Goal: Task Accomplishment & Management: Manage account settings

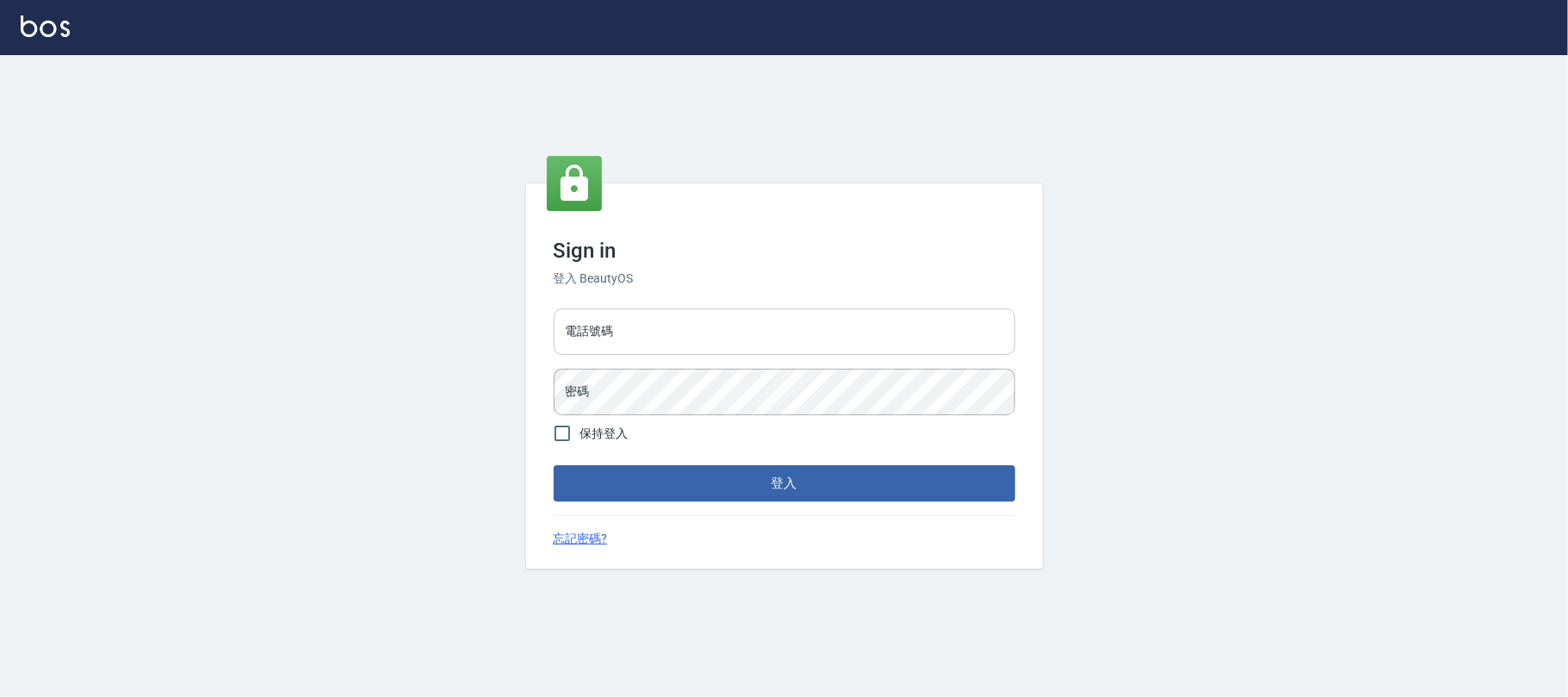
click at [717, 333] on input "電話號碼" at bounding box center [784, 331] width 462 height 47
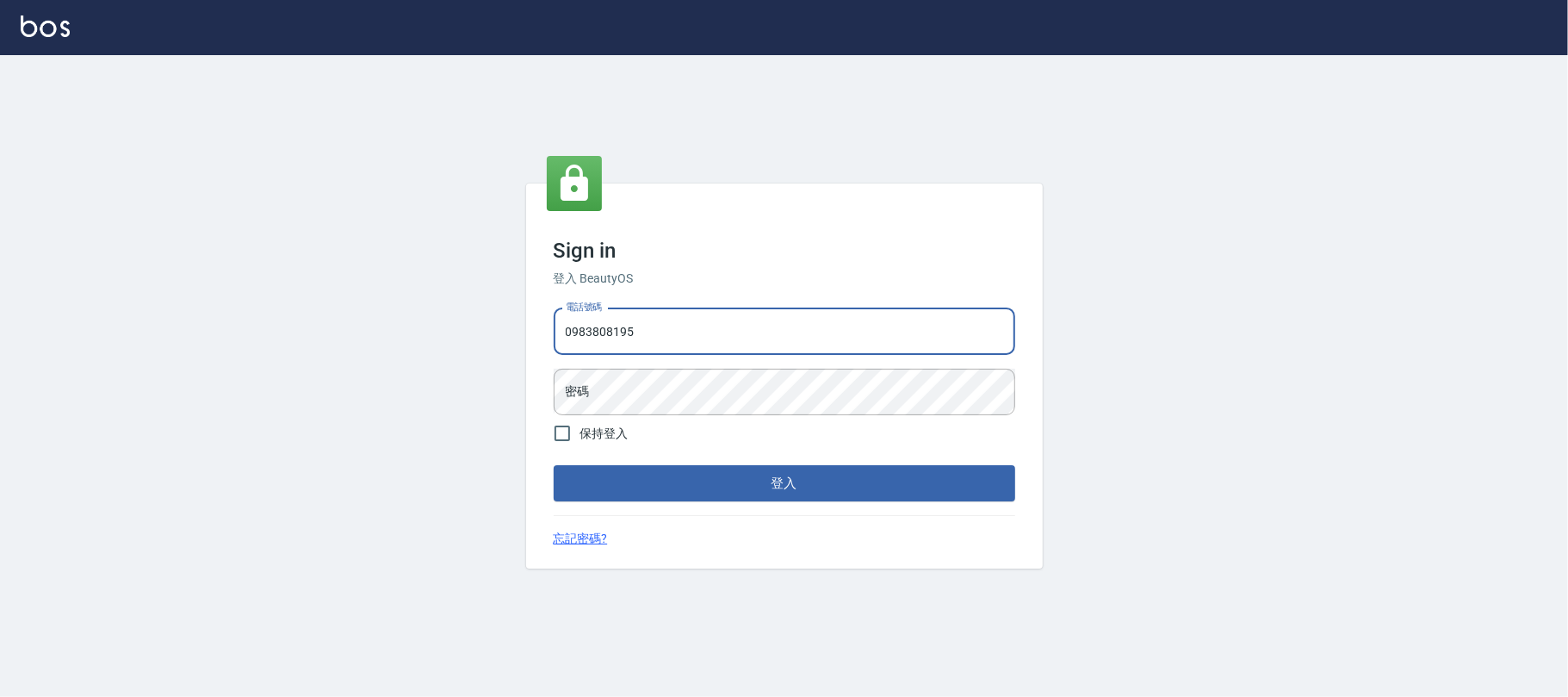
type input "0983808195"
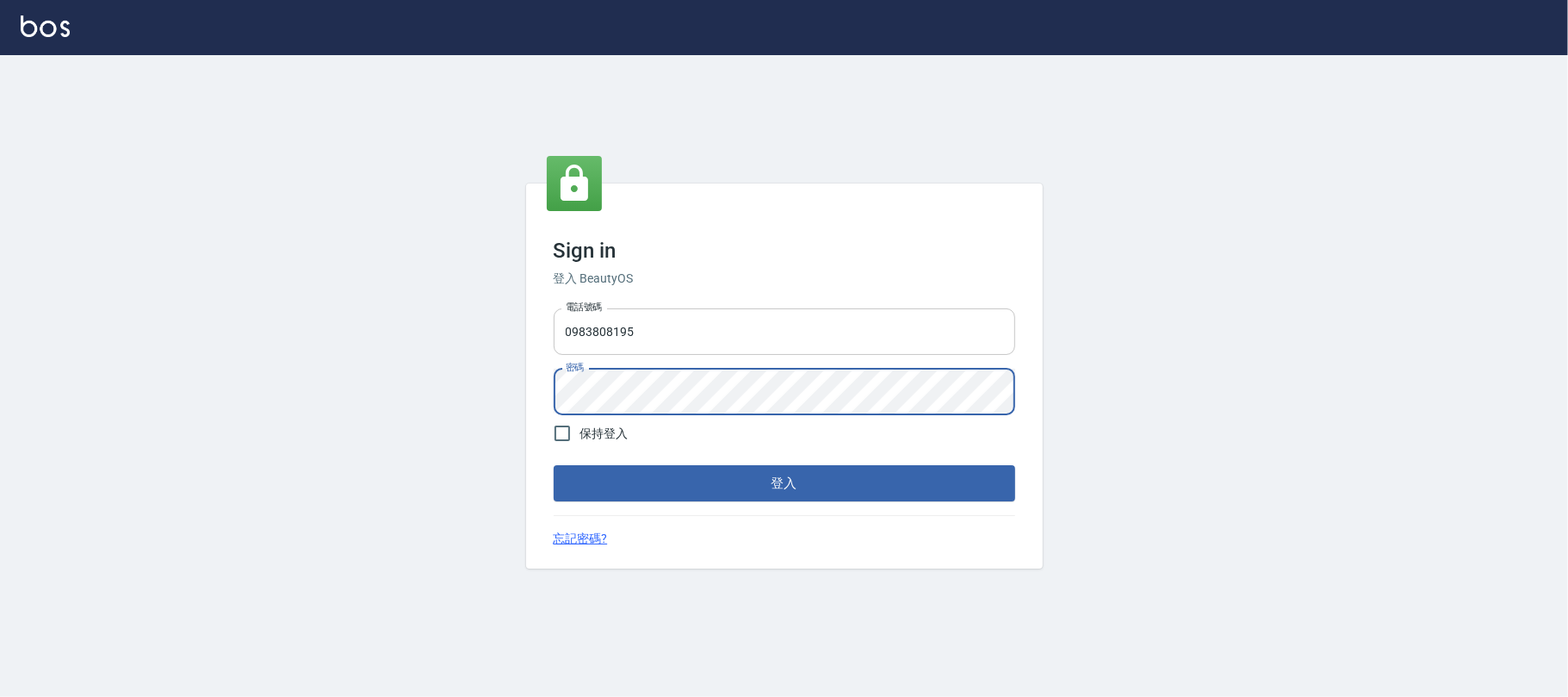
click at [554, 466] on button "登入" at bounding box center [784, 483] width 462 height 36
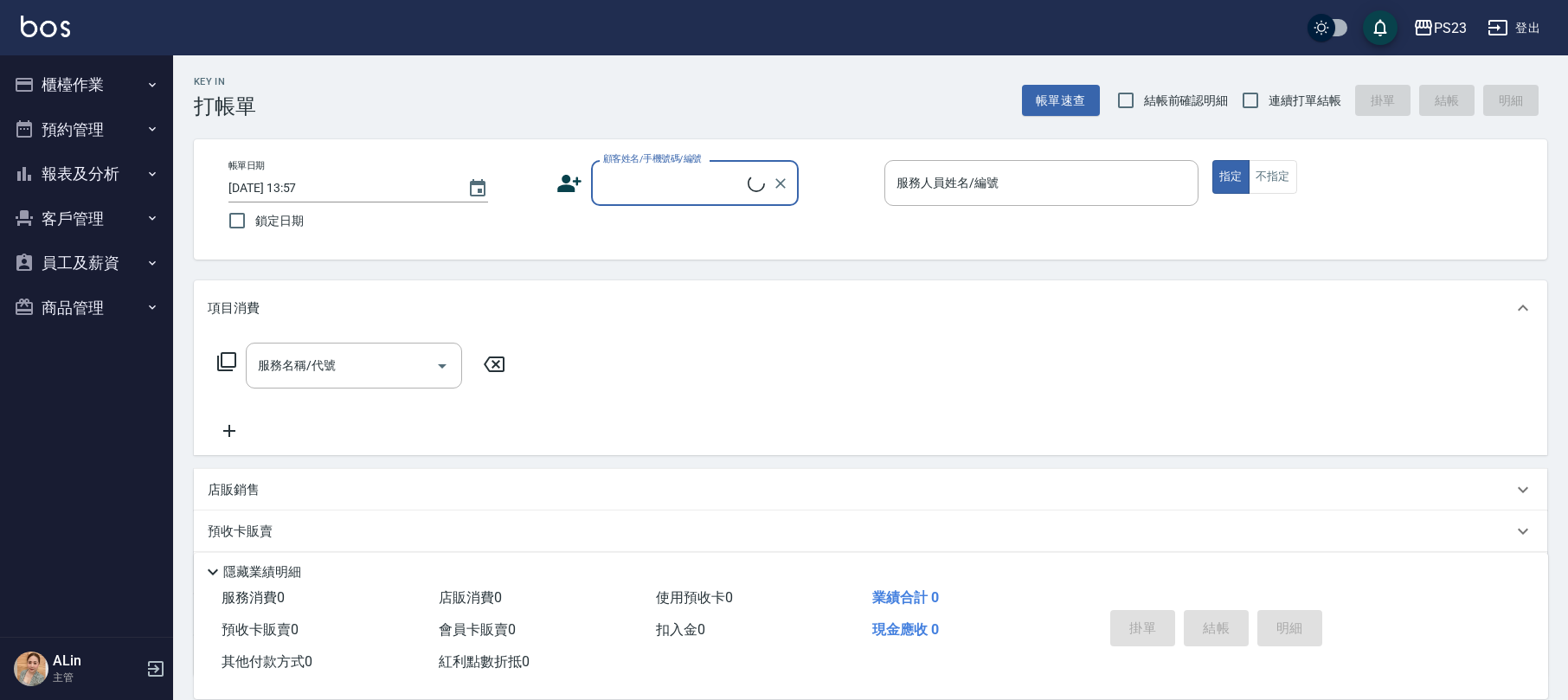
drag, startPoint x: 93, startPoint y: 90, endPoint x: 124, endPoint y: 156, distance: 72.9
click at [93, 91] on button "櫃檯作業" at bounding box center [86, 84] width 159 height 45
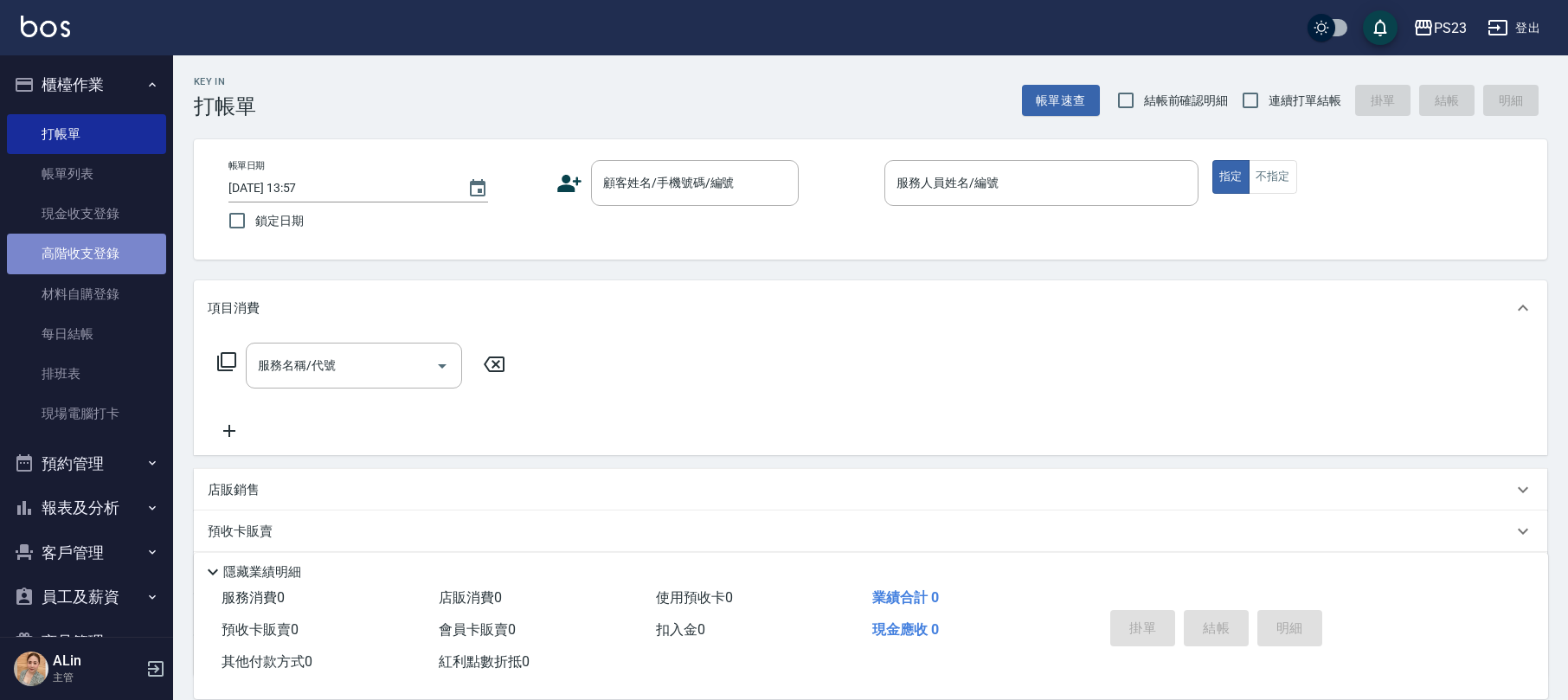
click at [97, 260] on link "高階收支登錄" at bounding box center [86, 253] width 159 height 40
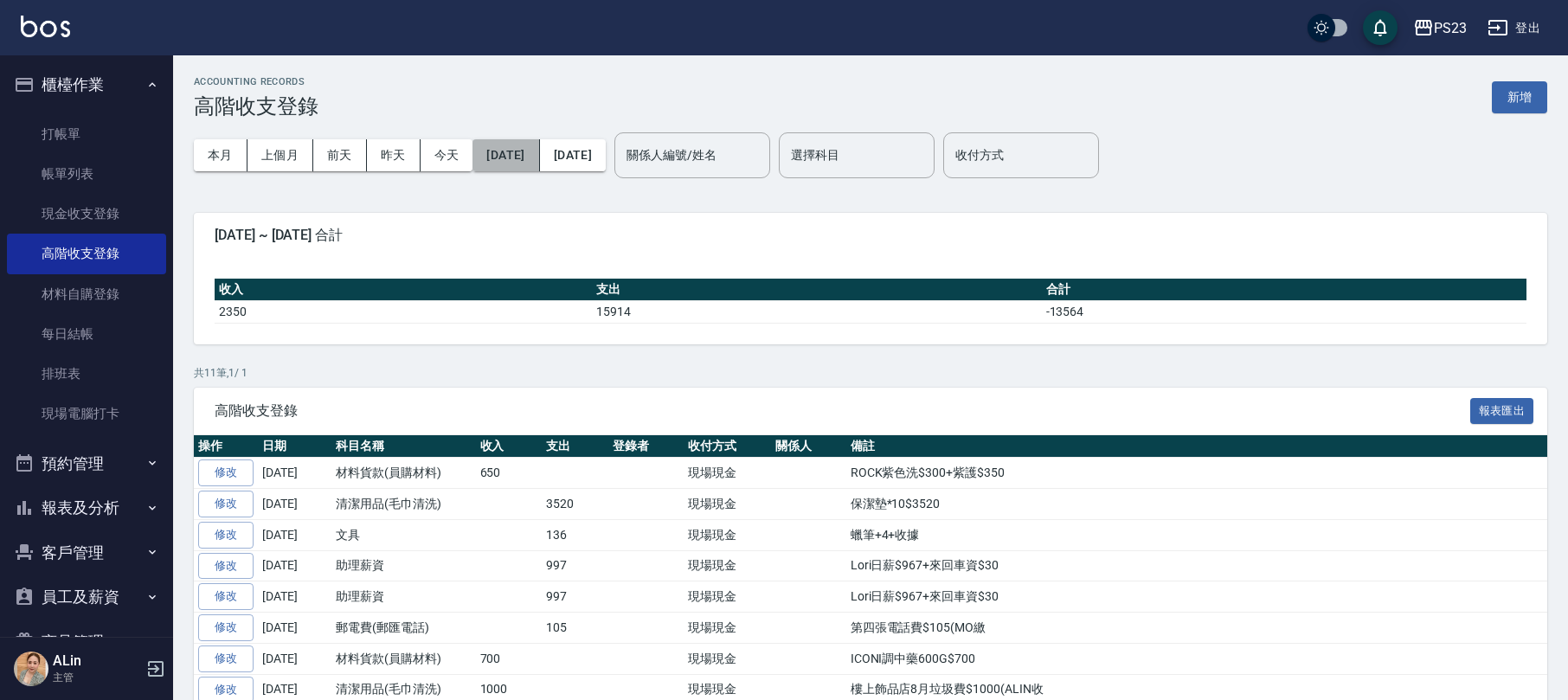
click at [539, 159] on button "[DATE]" at bounding box center [506, 155] width 67 height 32
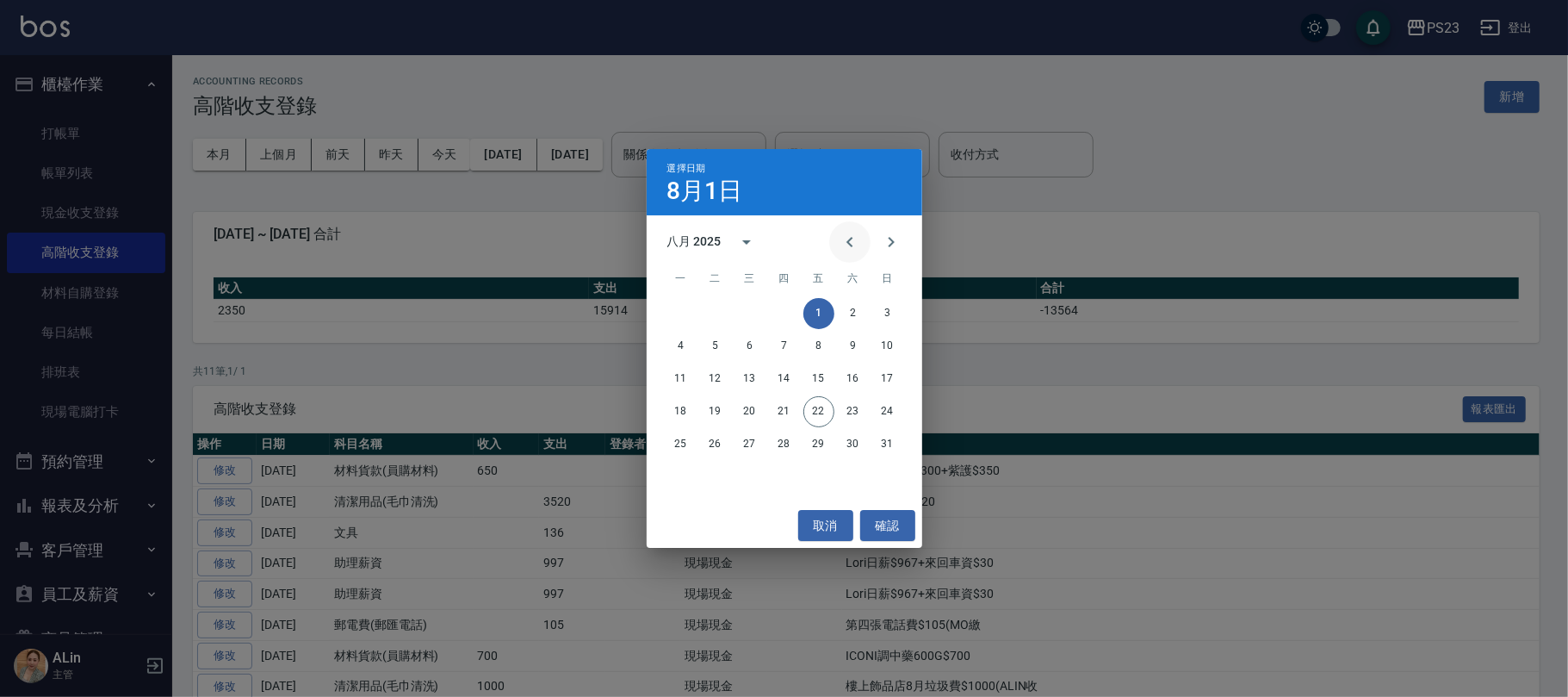
click at [842, 245] on icon "Previous month" at bounding box center [849, 241] width 20 height 20
click at [849, 248] on icon "Previous month" at bounding box center [849, 241] width 20 height 20
click at [893, 308] on button "1" at bounding box center [887, 314] width 31 height 31
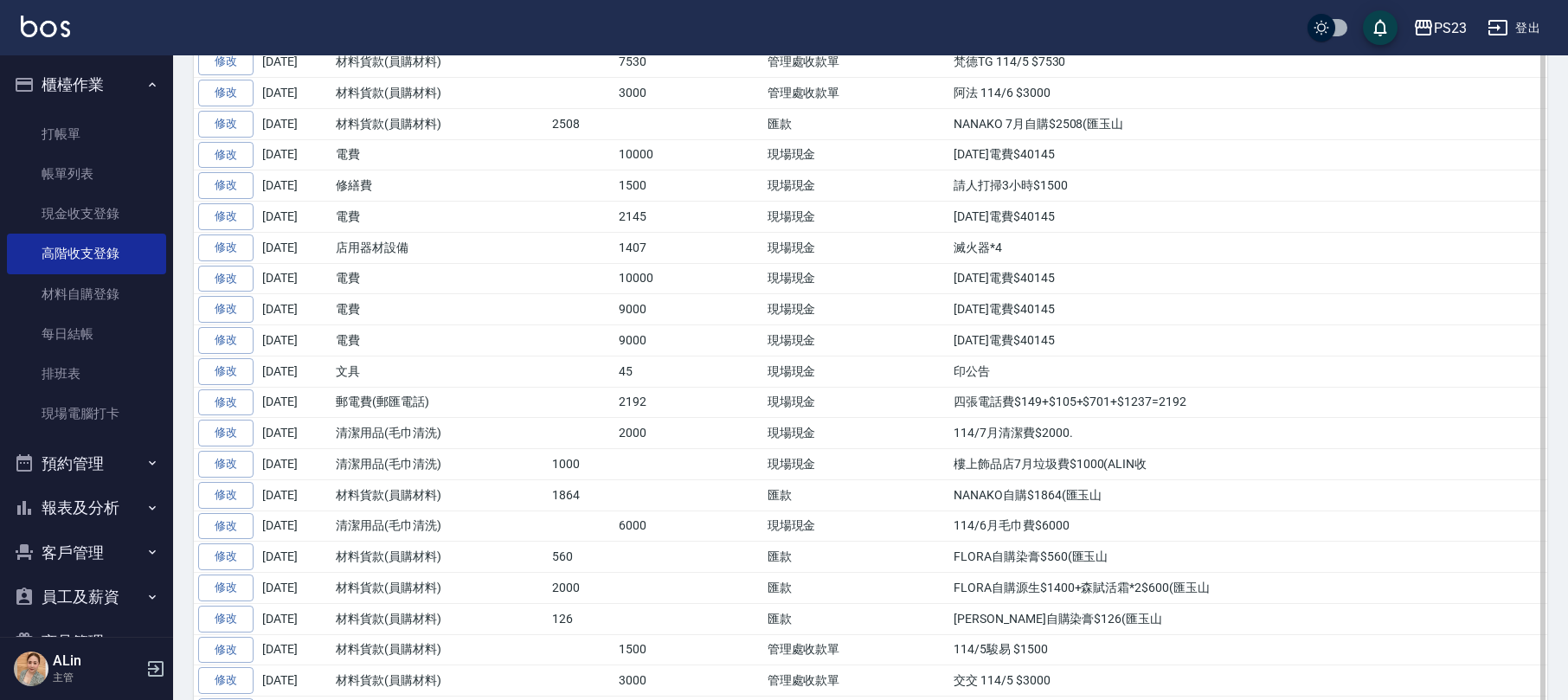
scroll to position [1500, 0]
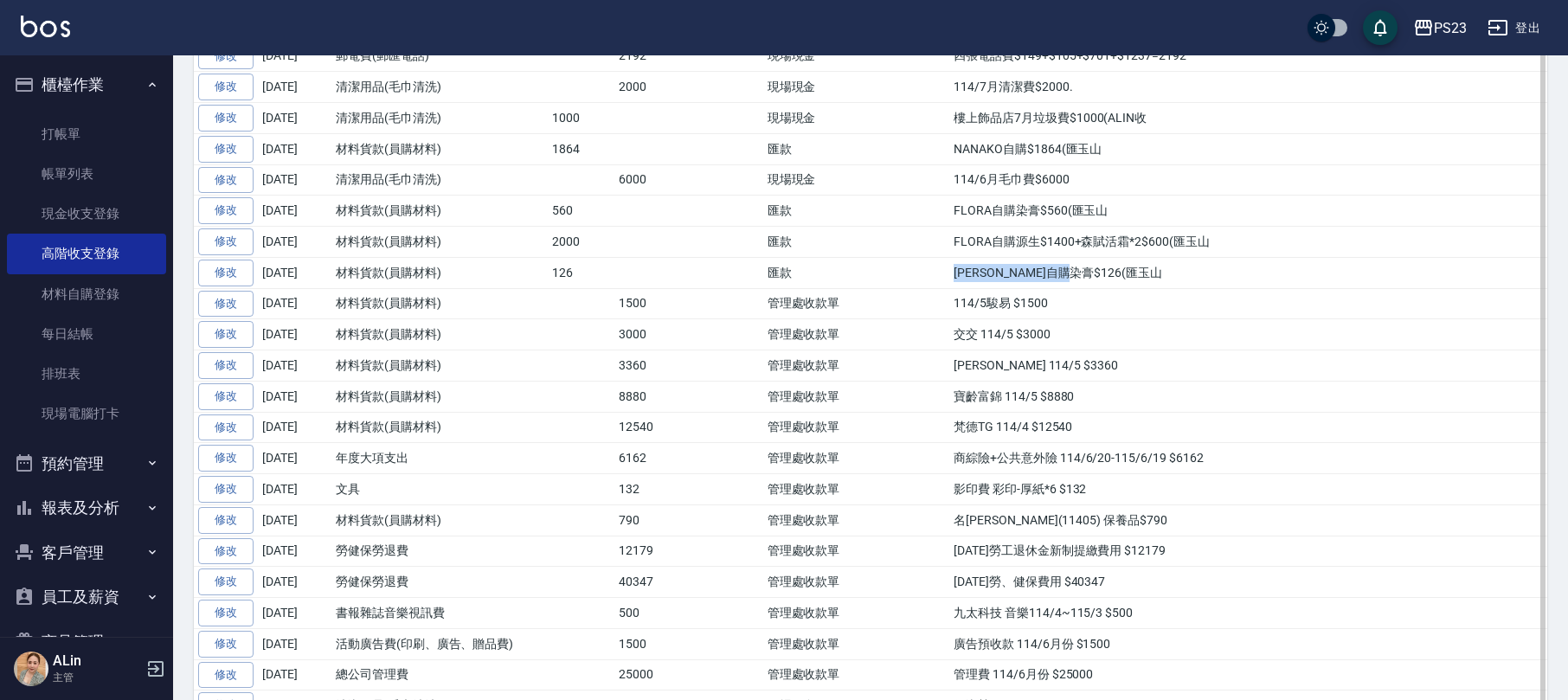
drag, startPoint x: 949, startPoint y: 322, endPoint x: 1277, endPoint y: 319, distance: 328.0
click at [1277, 288] on td "[PERSON_NAME]自購染膏$126(匯玉山" at bounding box center [1248, 272] width 598 height 31
copy td "[PERSON_NAME]自購染膏$126(匯玉山"
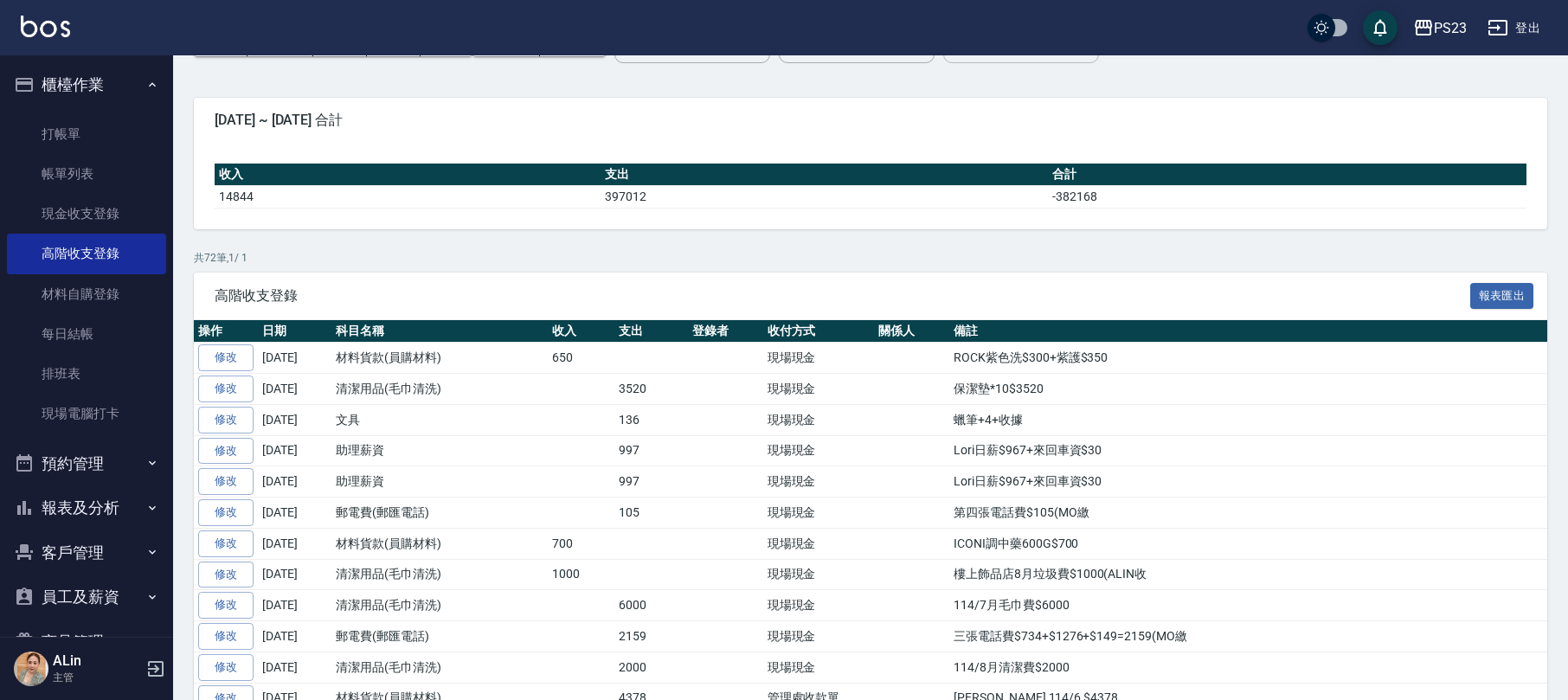
scroll to position [0, 0]
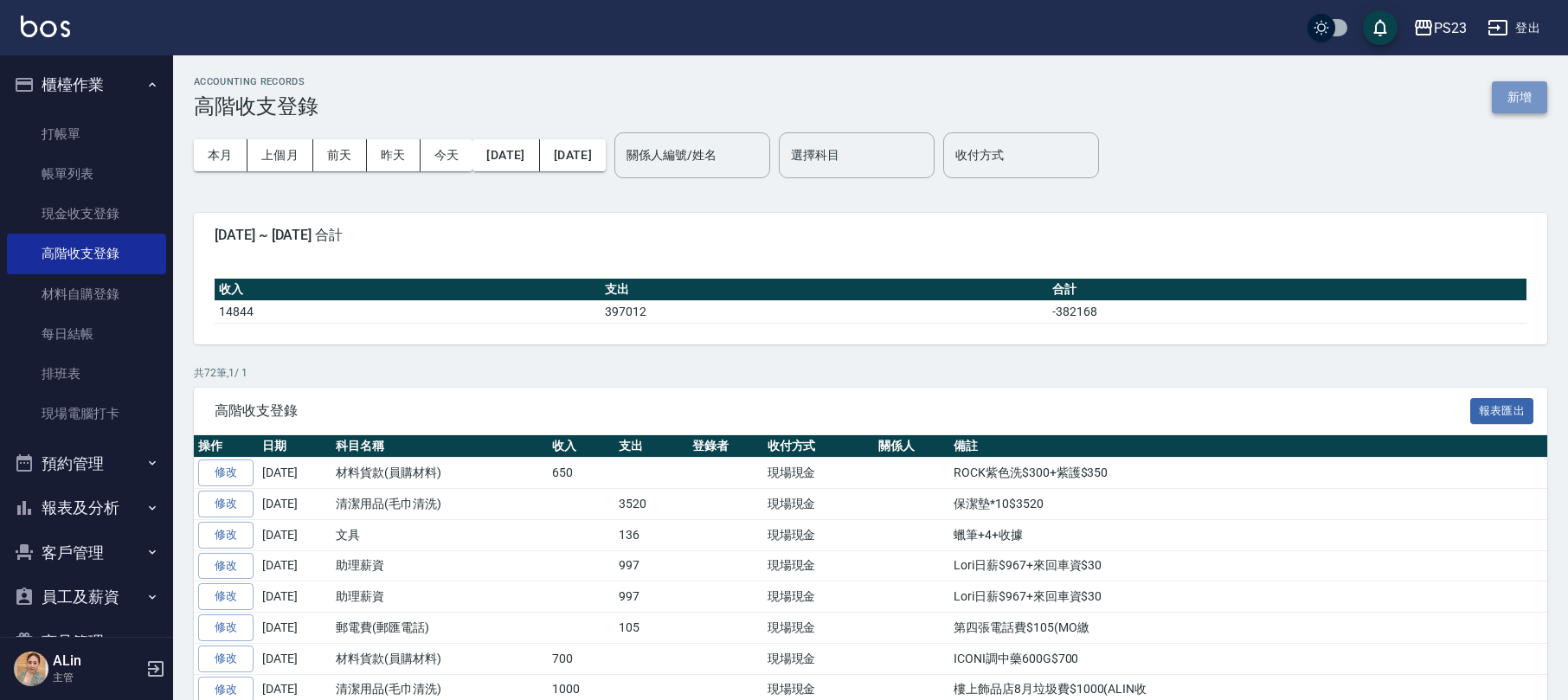
click at [1512, 91] on button "新增" at bounding box center [1519, 98] width 55 height 32
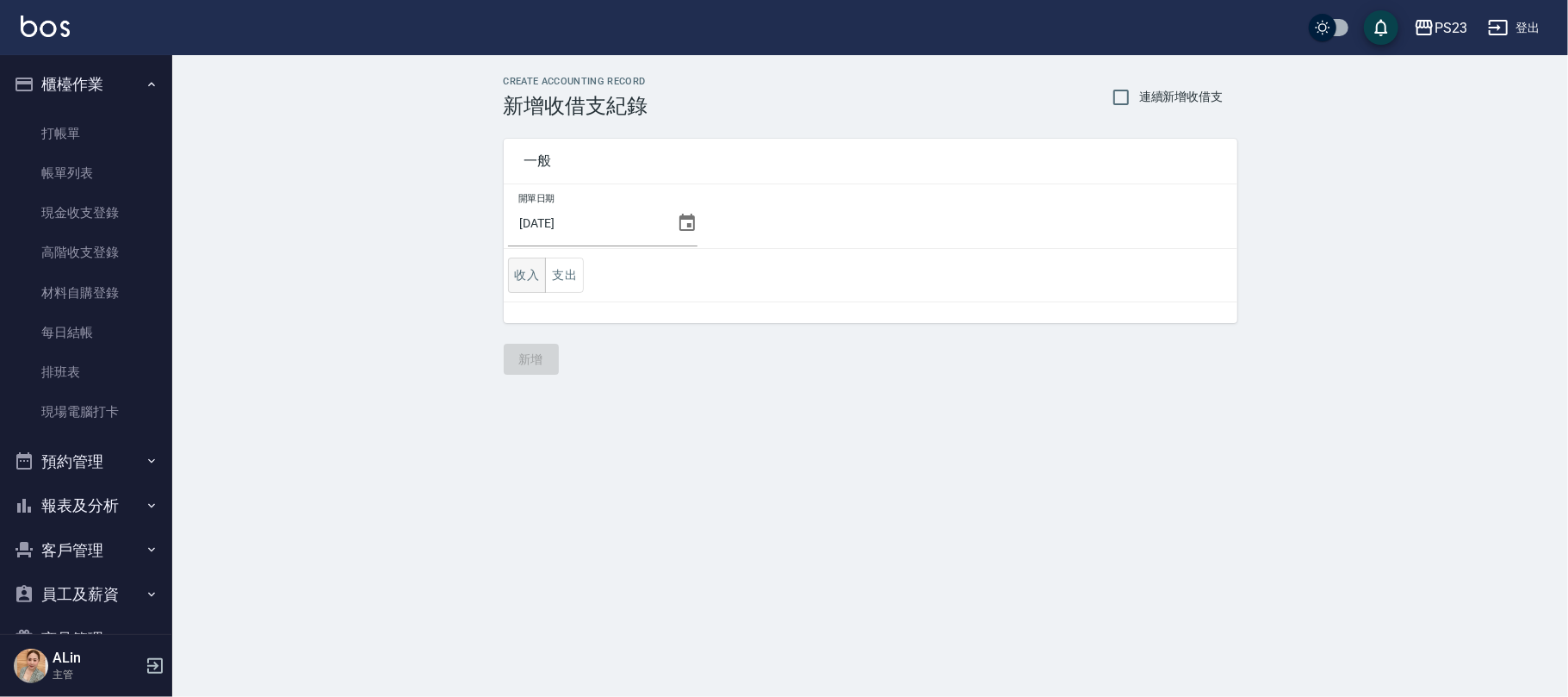
click at [531, 273] on button "收入" at bounding box center [528, 276] width 39 height 35
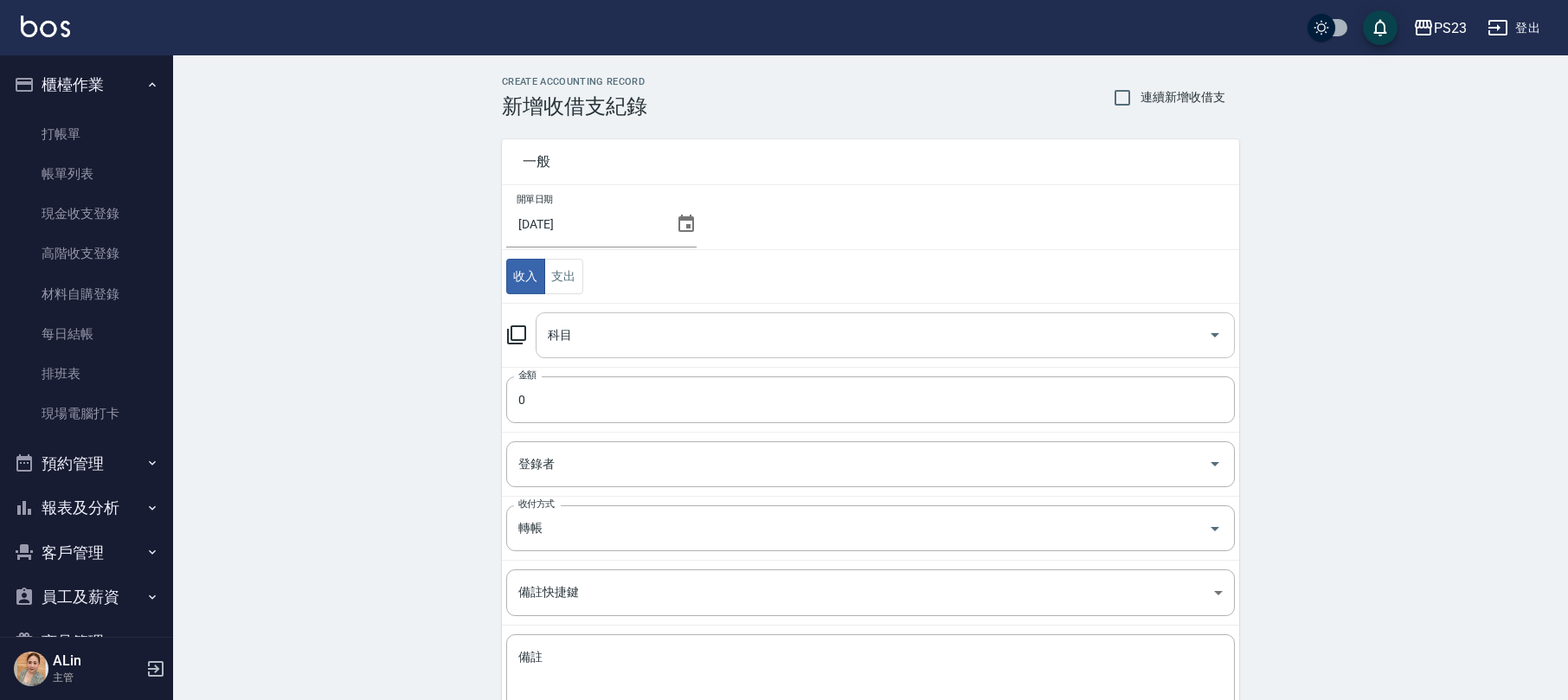
click at [597, 336] on input "科目" at bounding box center [872, 335] width 657 height 30
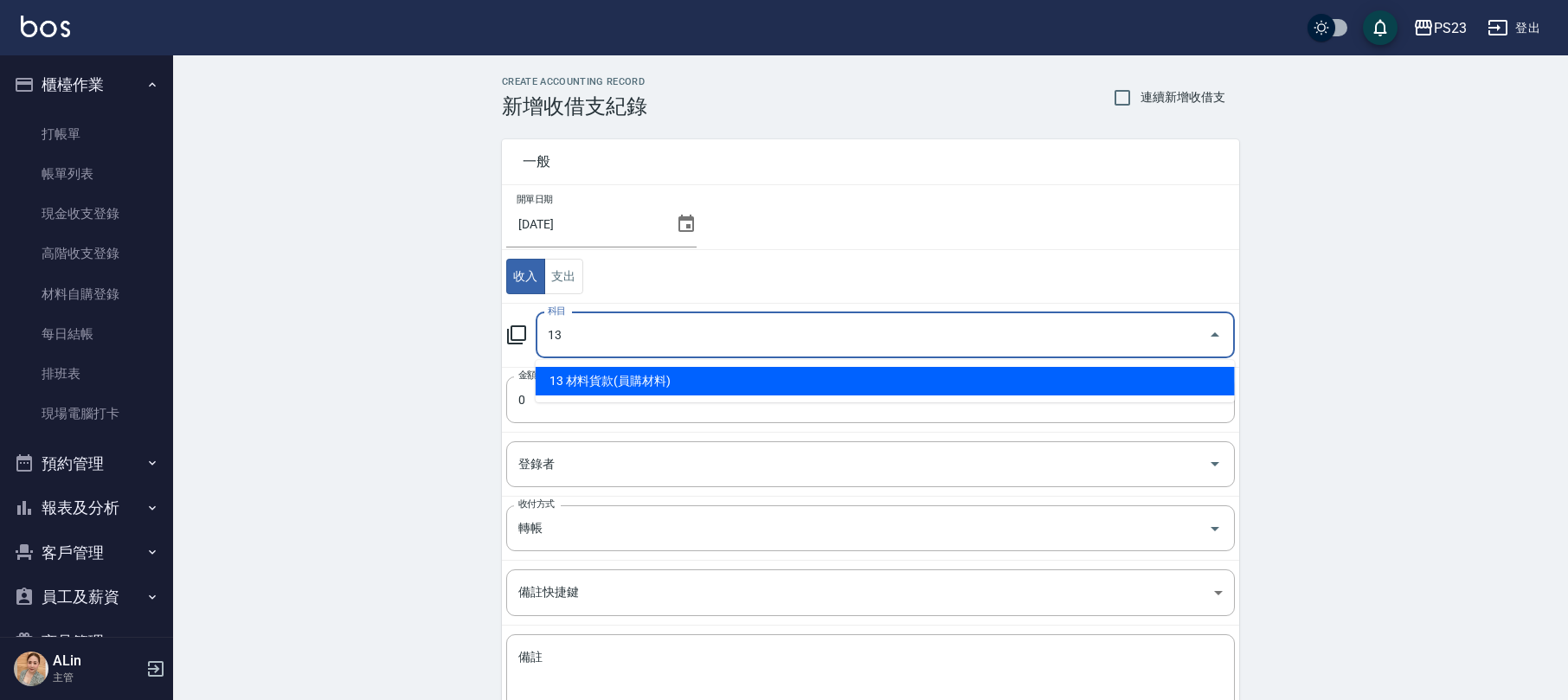
type input "13 材料貨款(員購材料)"
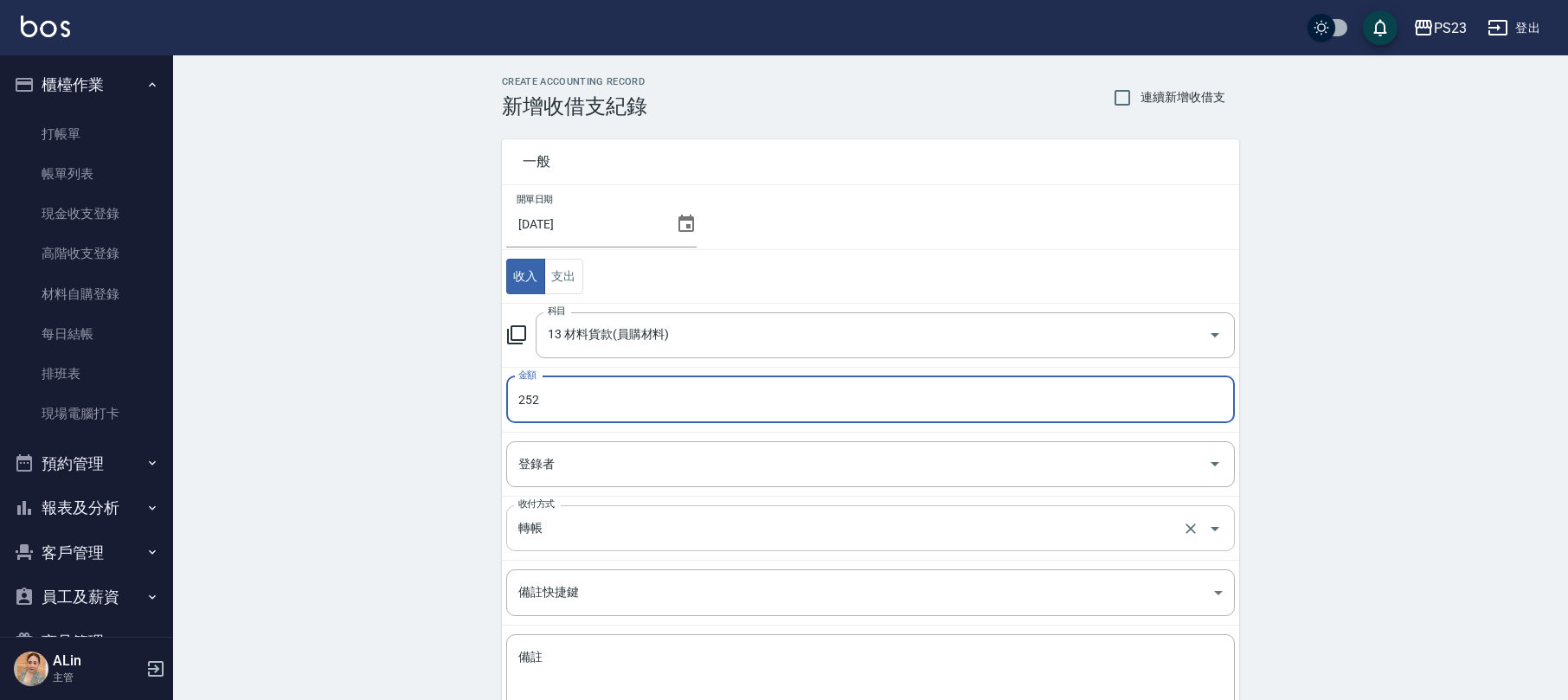
type input "252"
click at [638, 527] on input "轉帳" at bounding box center [845, 528] width 664 height 30
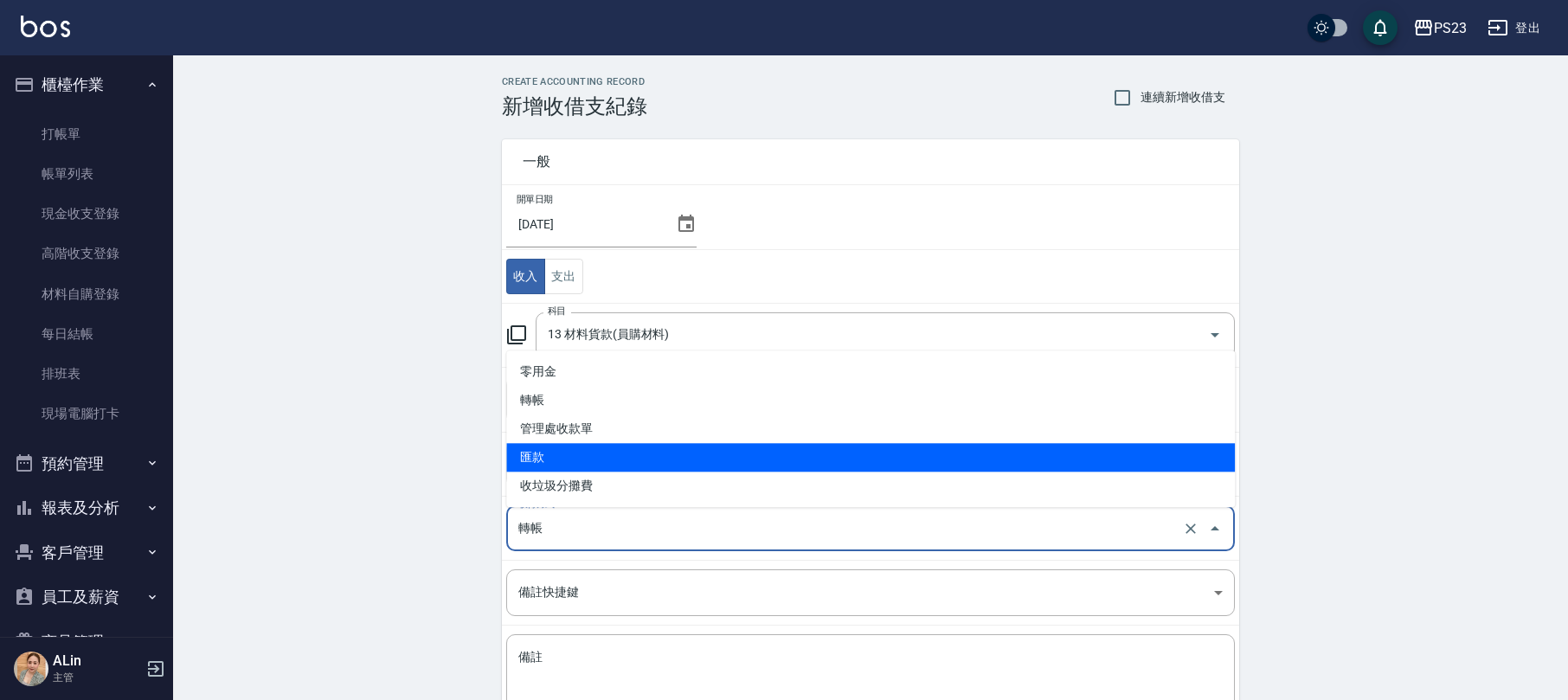
click at [553, 452] on li "匯款" at bounding box center [870, 457] width 728 height 28
type input "匯款"
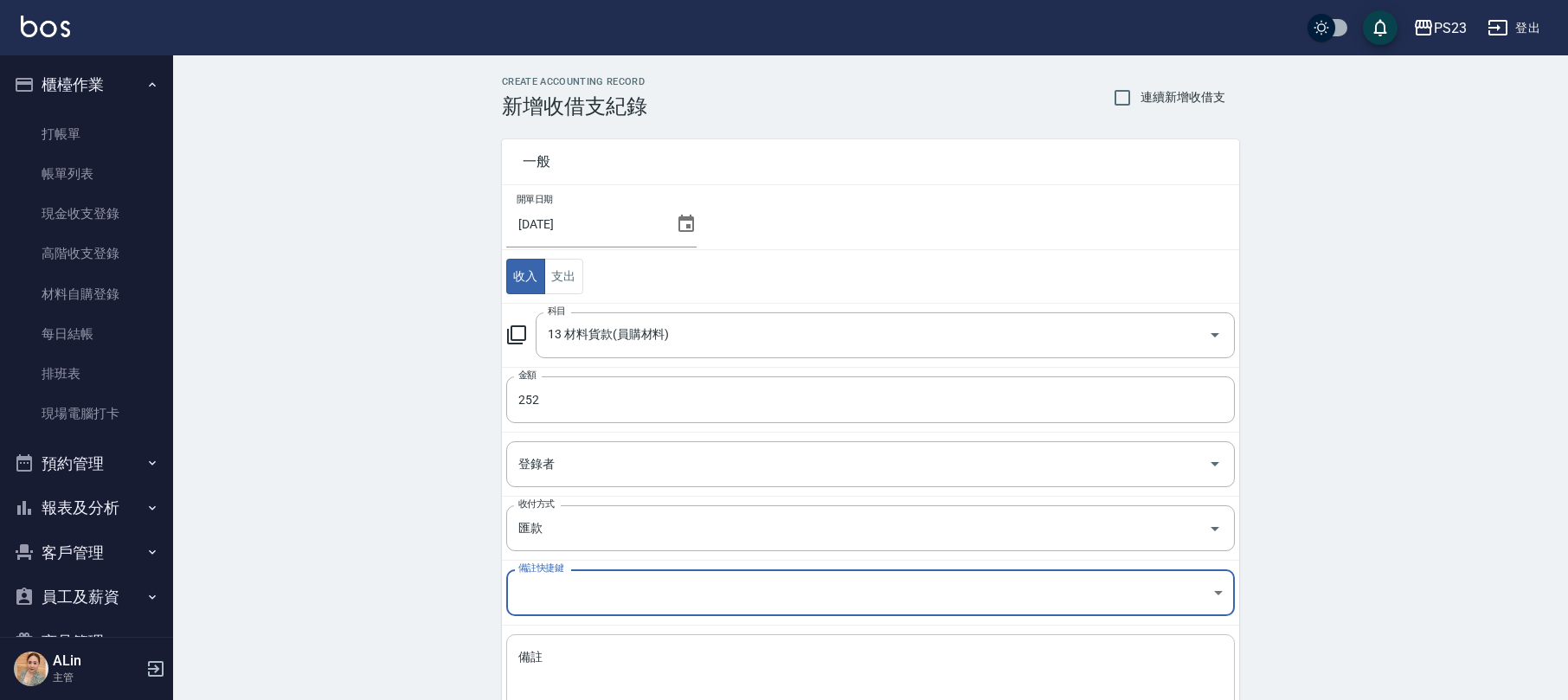
click at [597, 670] on textarea "備註" at bounding box center [870, 679] width 704 height 59
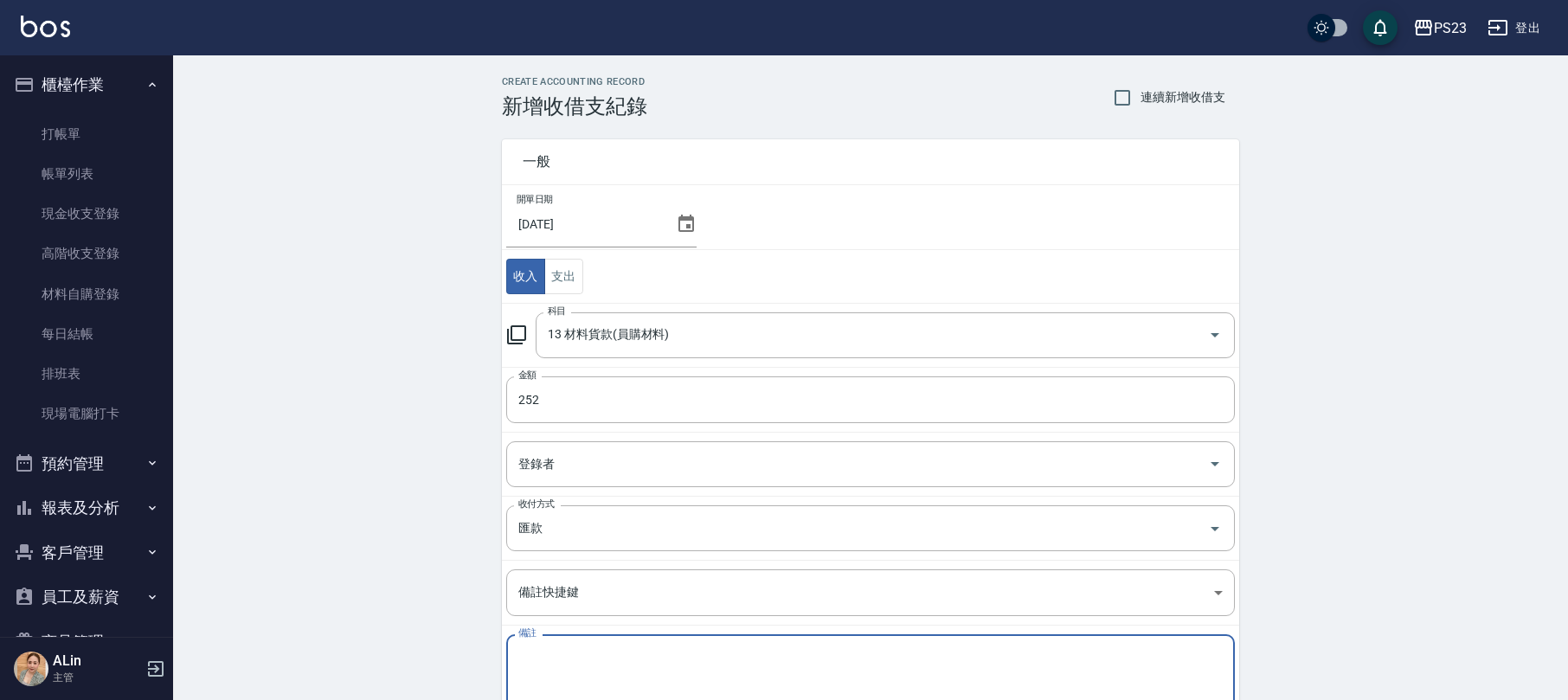
paste textarea "[PERSON_NAME]自購染膏$126(匯玉山"
click at [619, 661] on textarea "[PERSON_NAME]自購染膏$126(匯玉山" at bounding box center [870, 679] width 704 height 59
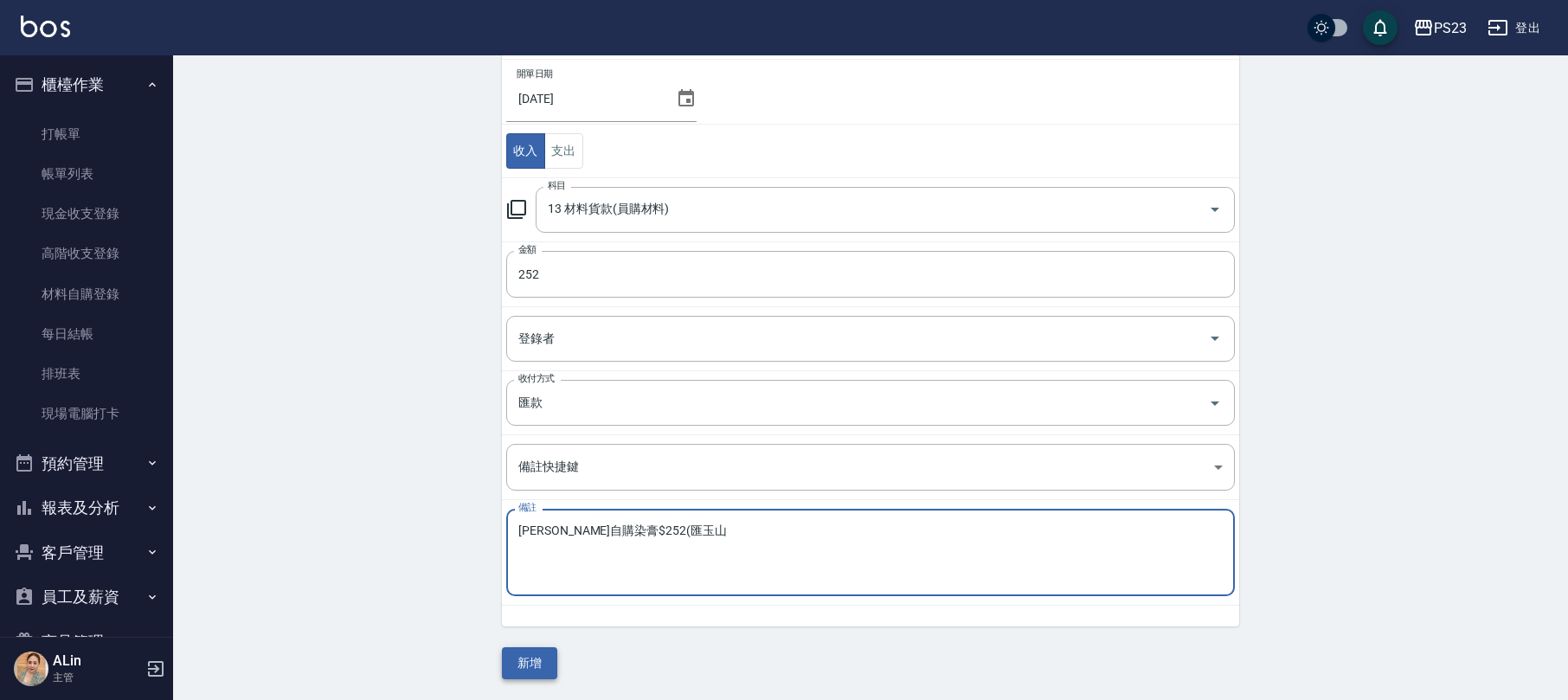
type textarea "[PERSON_NAME]自購染膏$252(匯玉山"
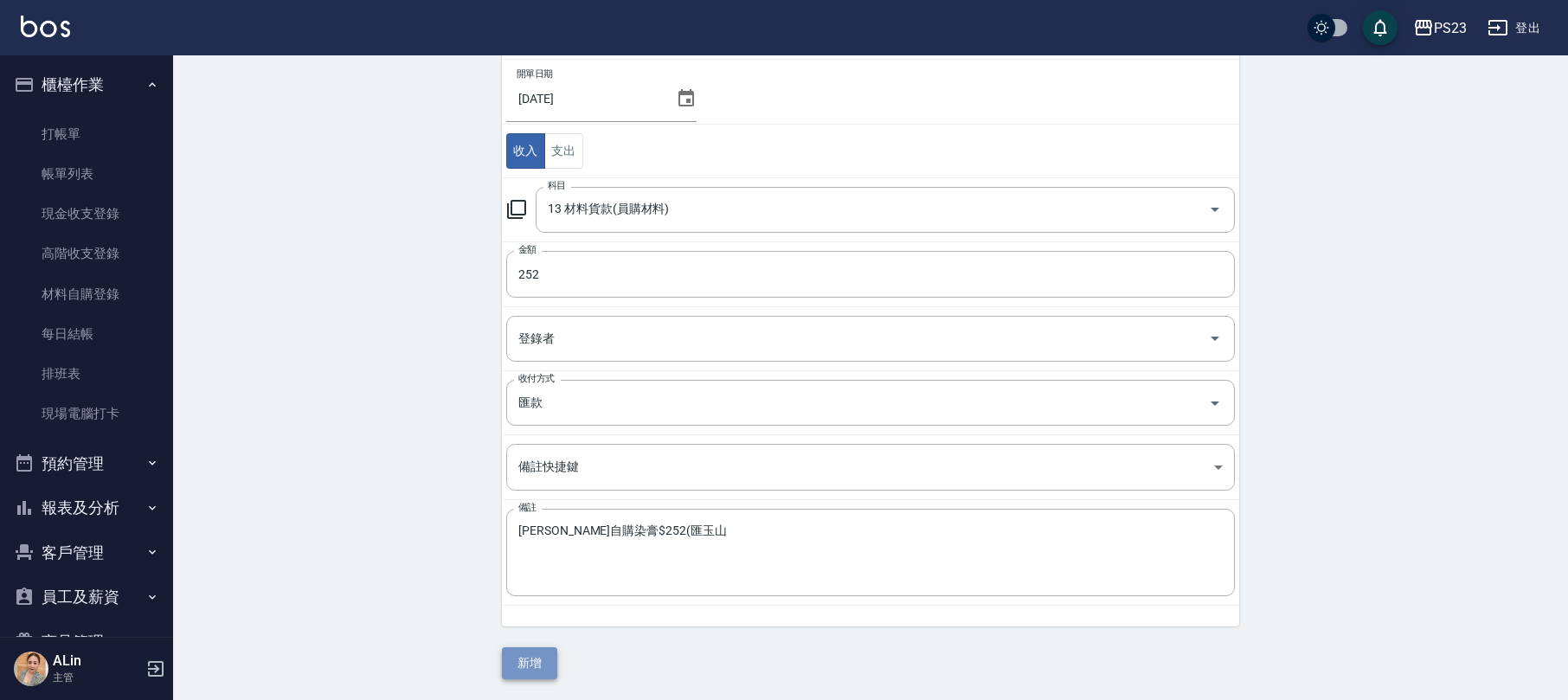
click at [524, 659] on button "新增" at bounding box center [529, 664] width 55 height 32
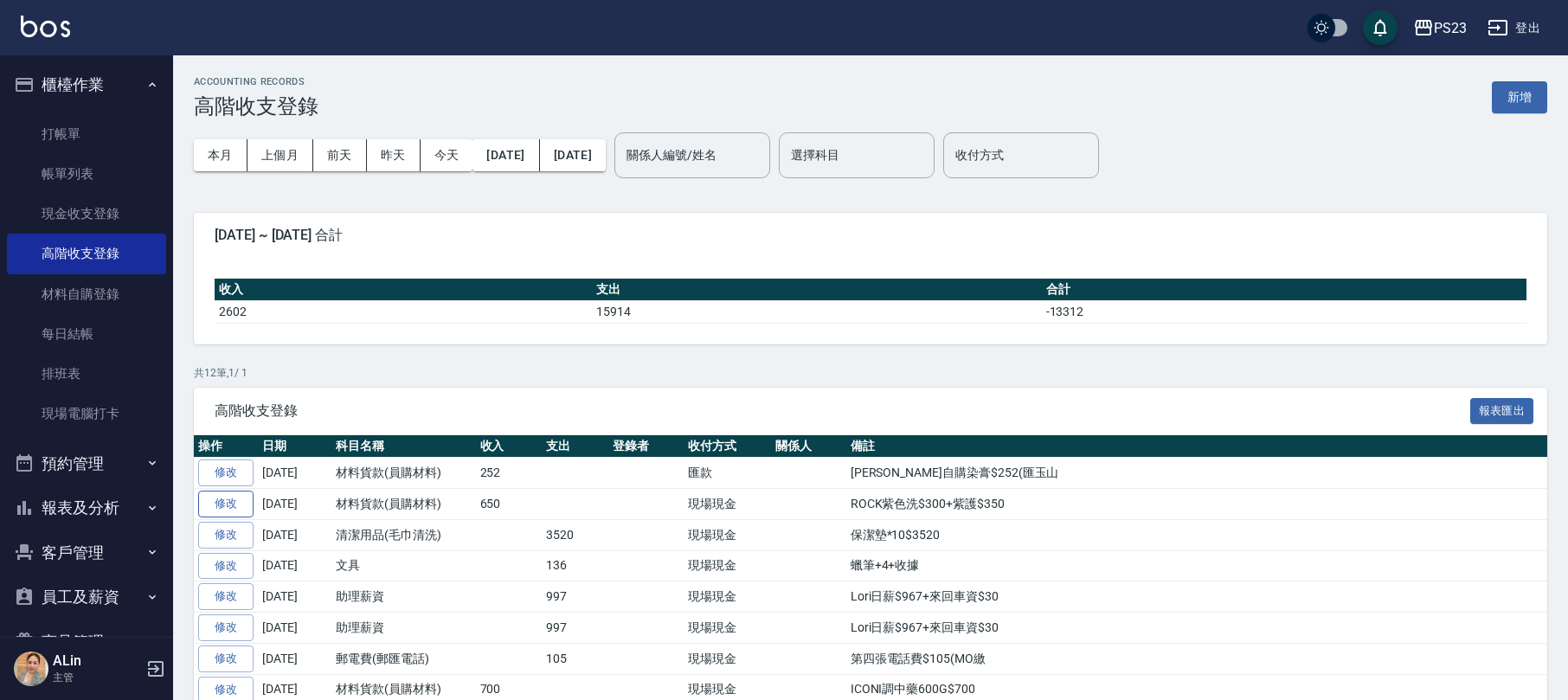
click at [230, 513] on link "修改" at bounding box center [225, 504] width 55 height 27
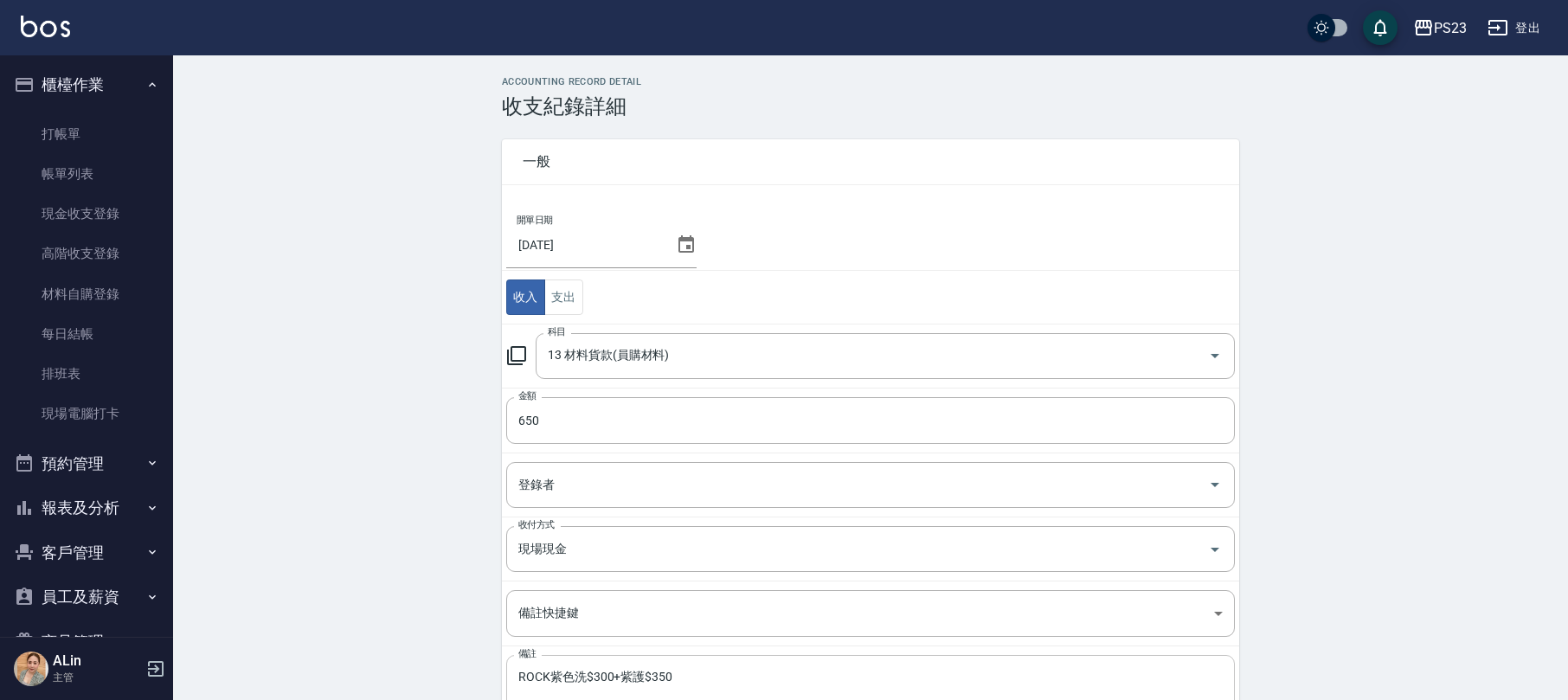
click at [562, 683] on textarea "ROCK紫色洗$300+紫護$350" at bounding box center [870, 699] width 704 height 59
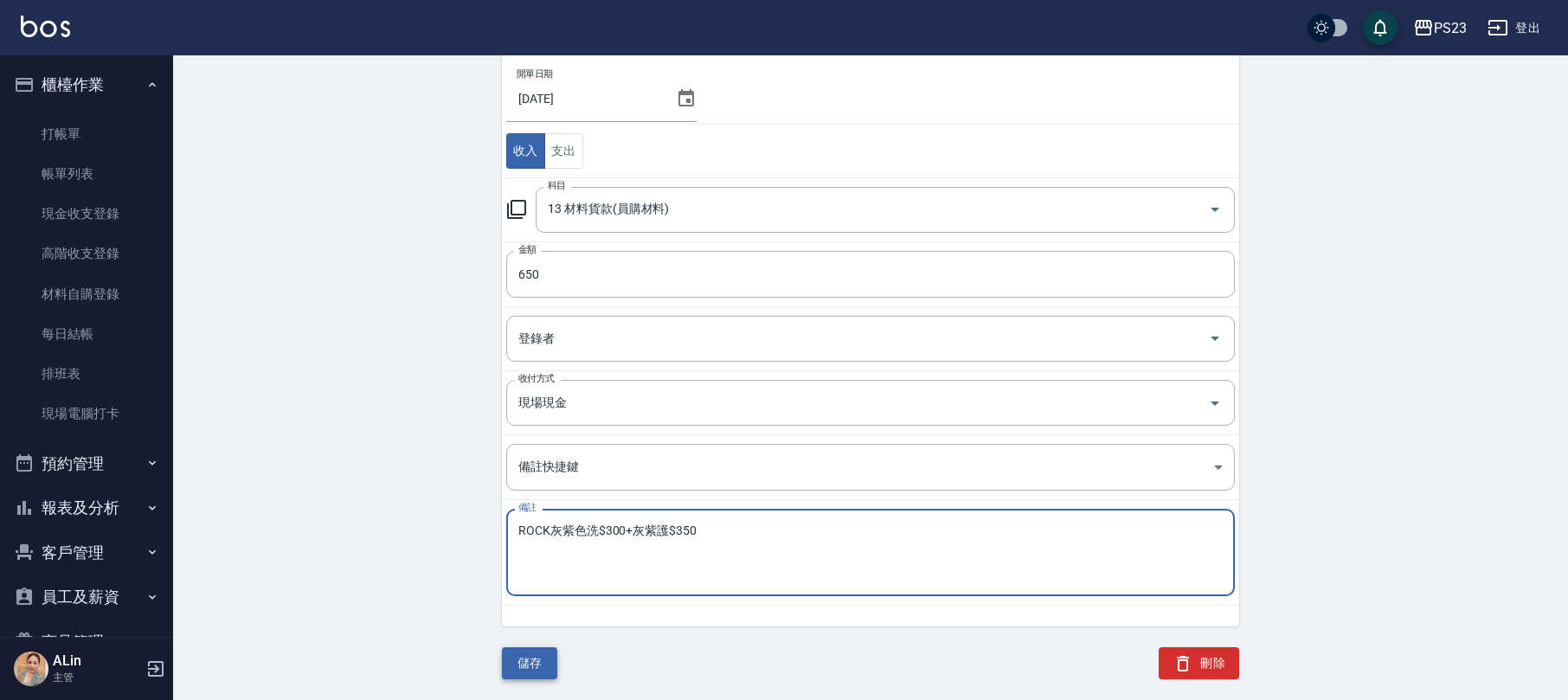
type textarea "ROCK灰紫色洗$300+灰紫護$350"
click at [511, 670] on button "儲存" at bounding box center [529, 664] width 55 height 32
